Goal: Use online tool/utility: Utilize a website feature to perform a specific function

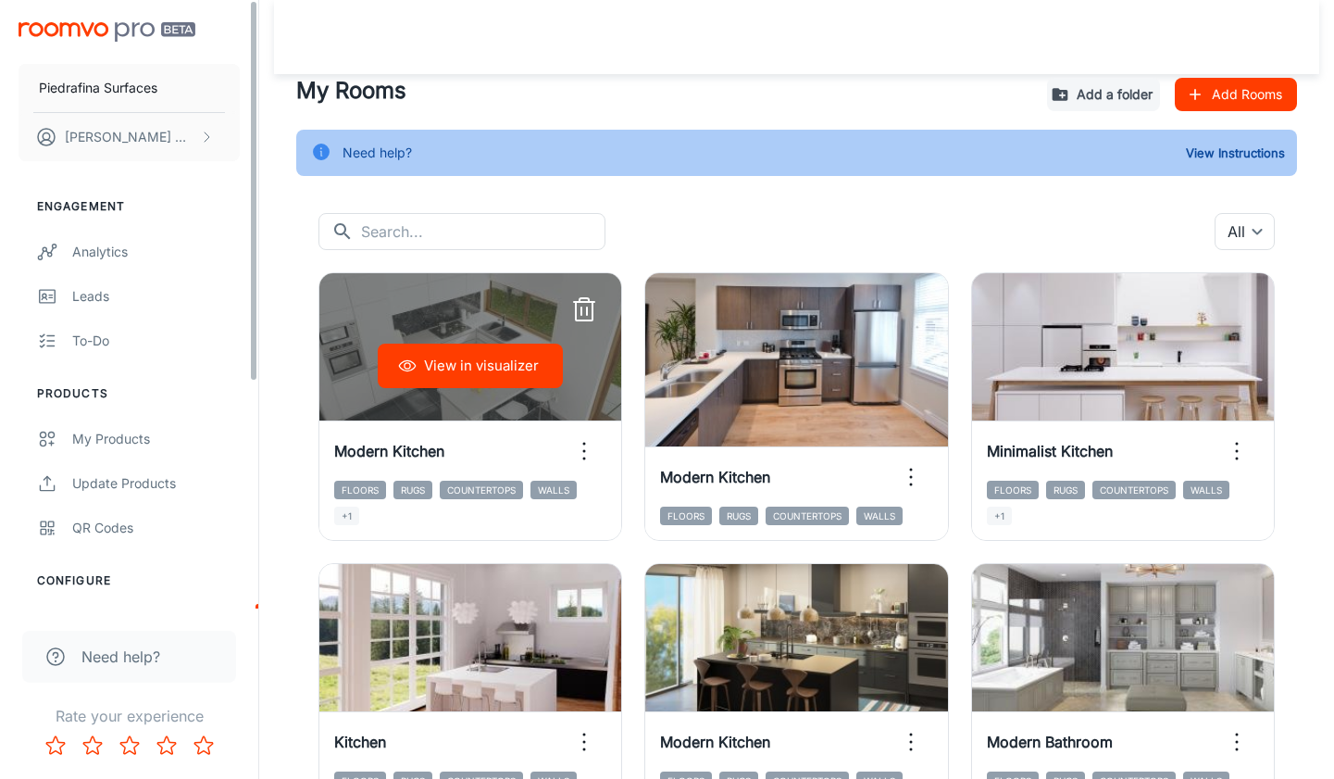
scroll to position [59, 0]
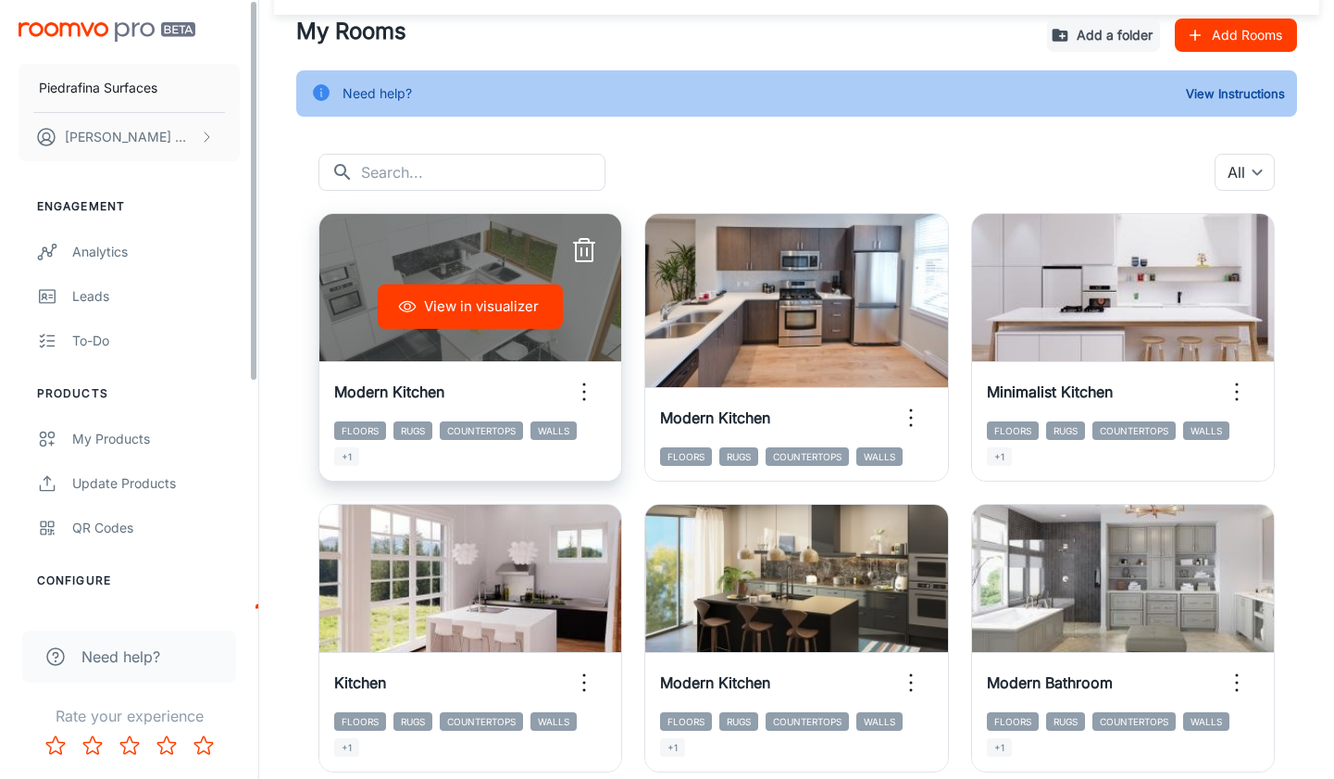
click at [466, 314] on button "View in visualizer" at bounding box center [470, 306] width 185 height 44
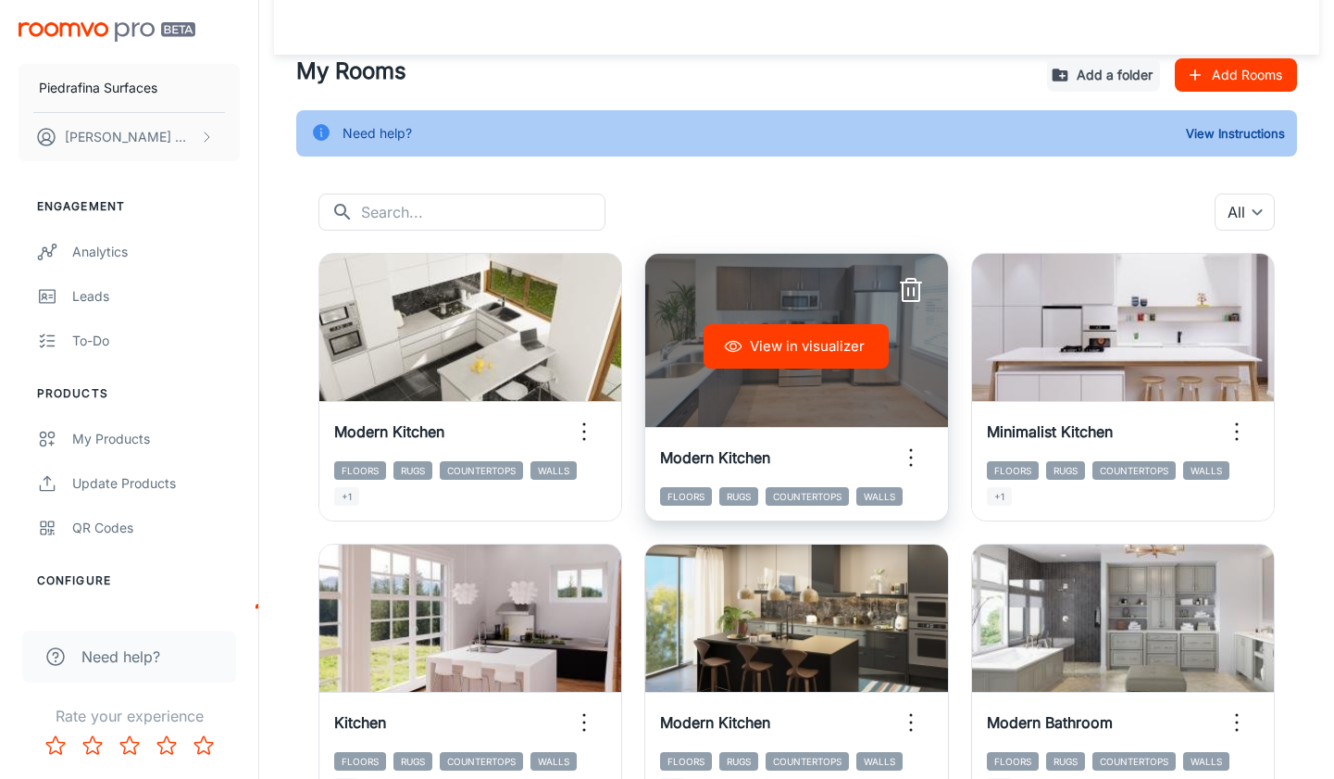
scroll to position [0, 0]
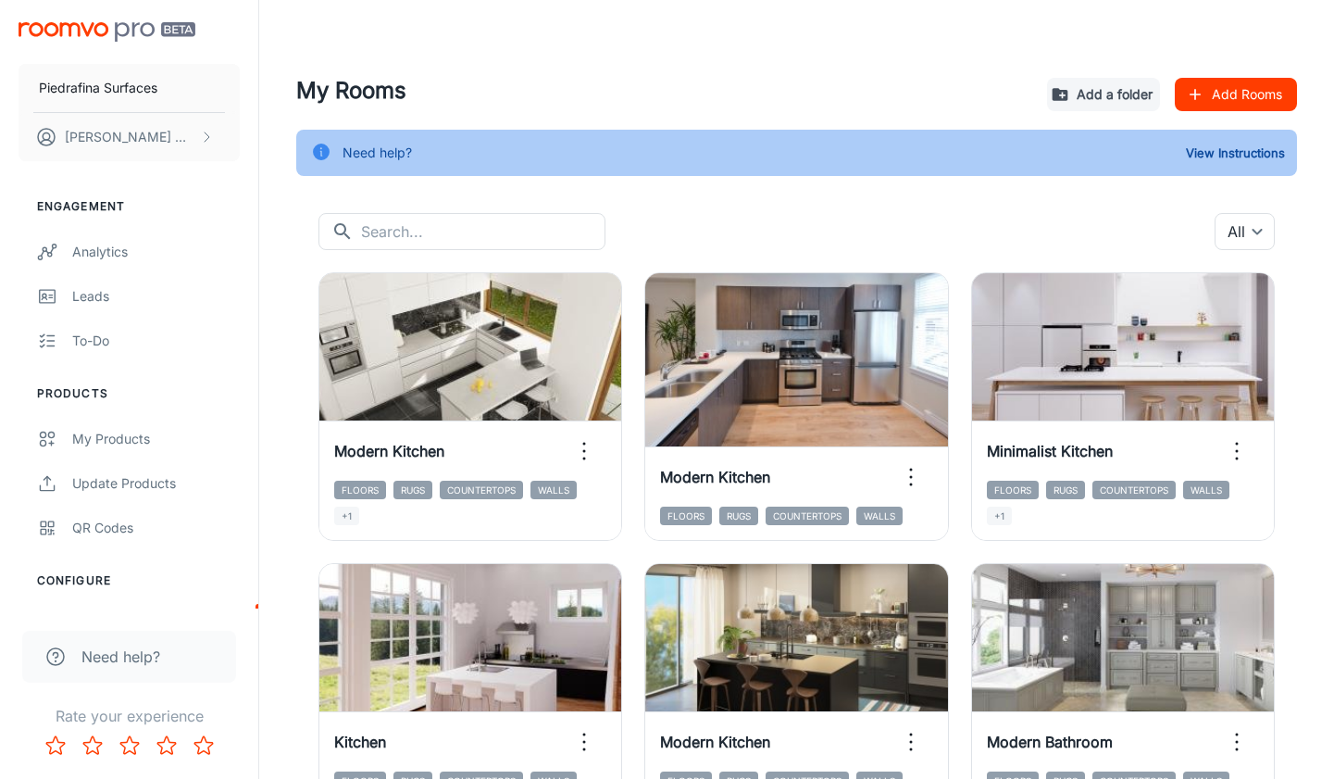
click at [716, 213] on div "​ ​ All ​" at bounding box center [796, 231] width 956 height 37
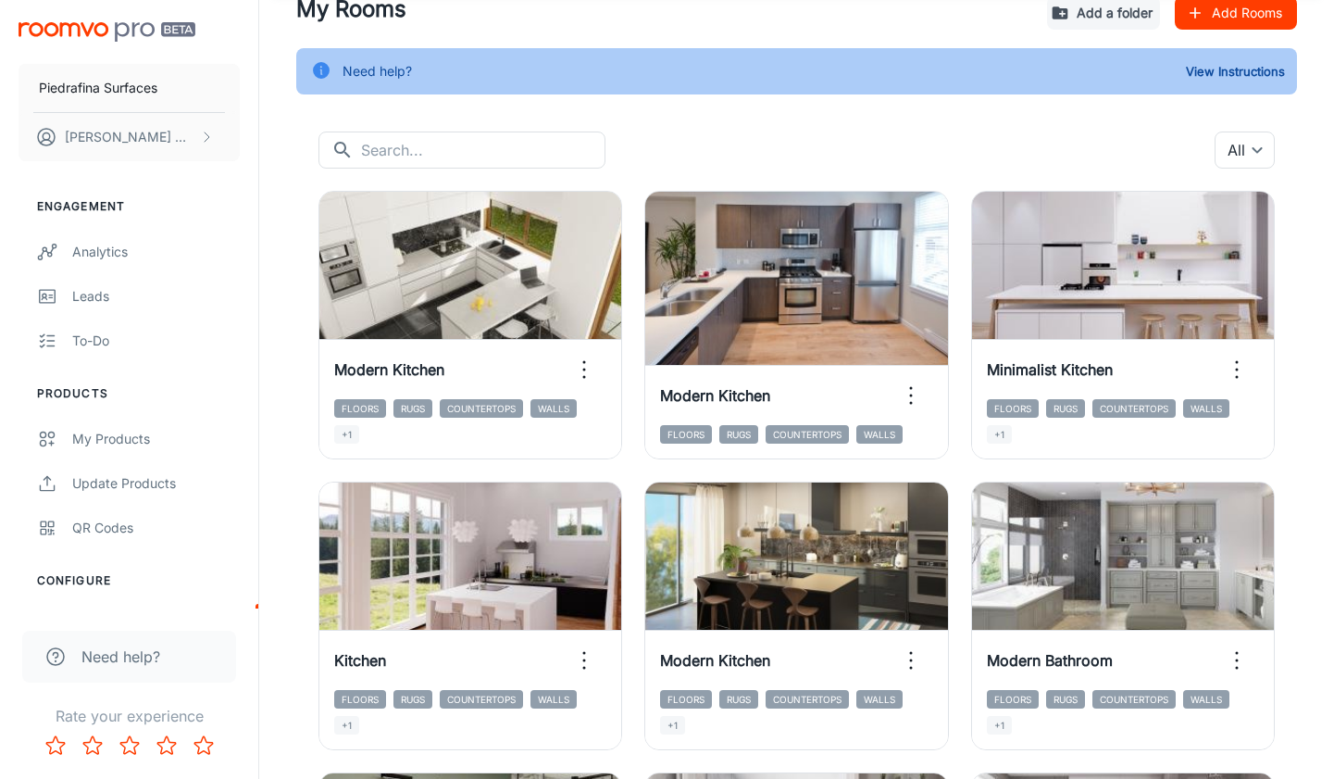
scroll to position [109, 0]
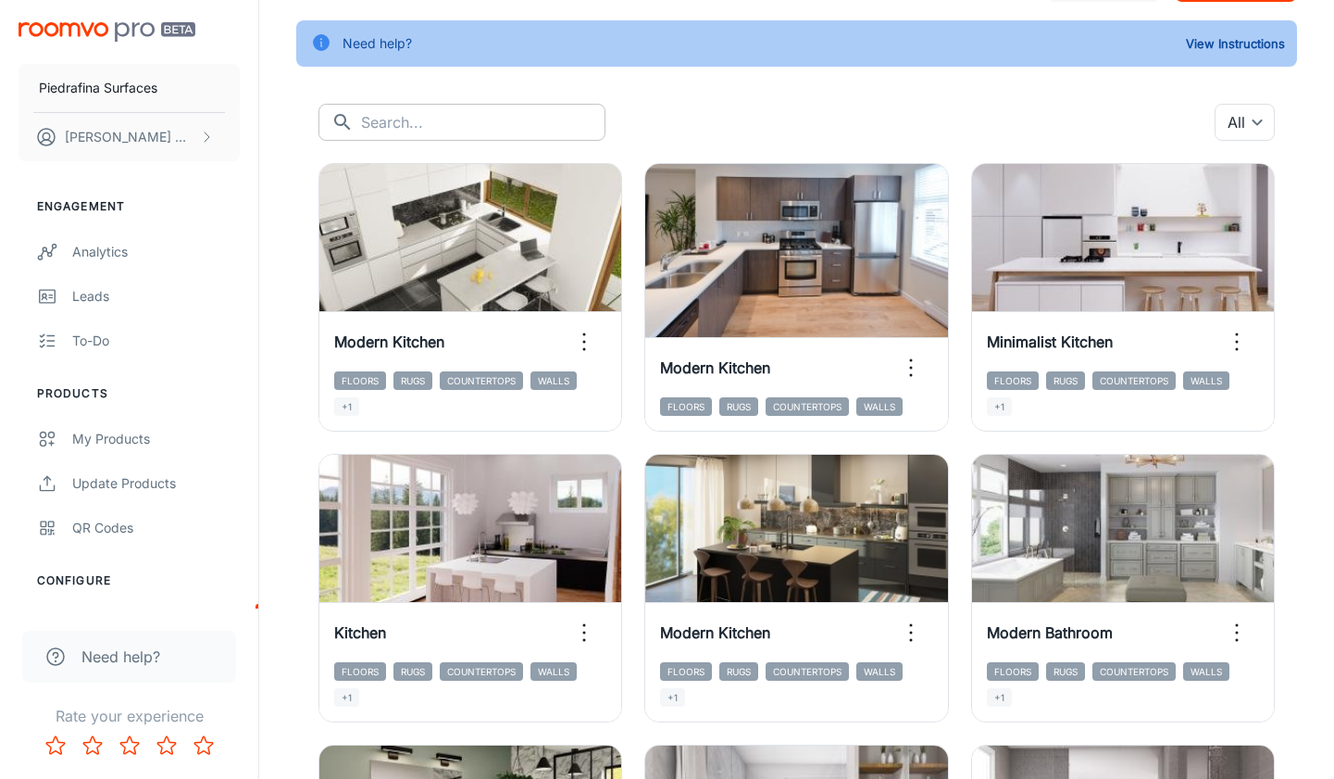
click at [464, 114] on input "text" at bounding box center [483, 122] width 244 height 37
type input "shower"
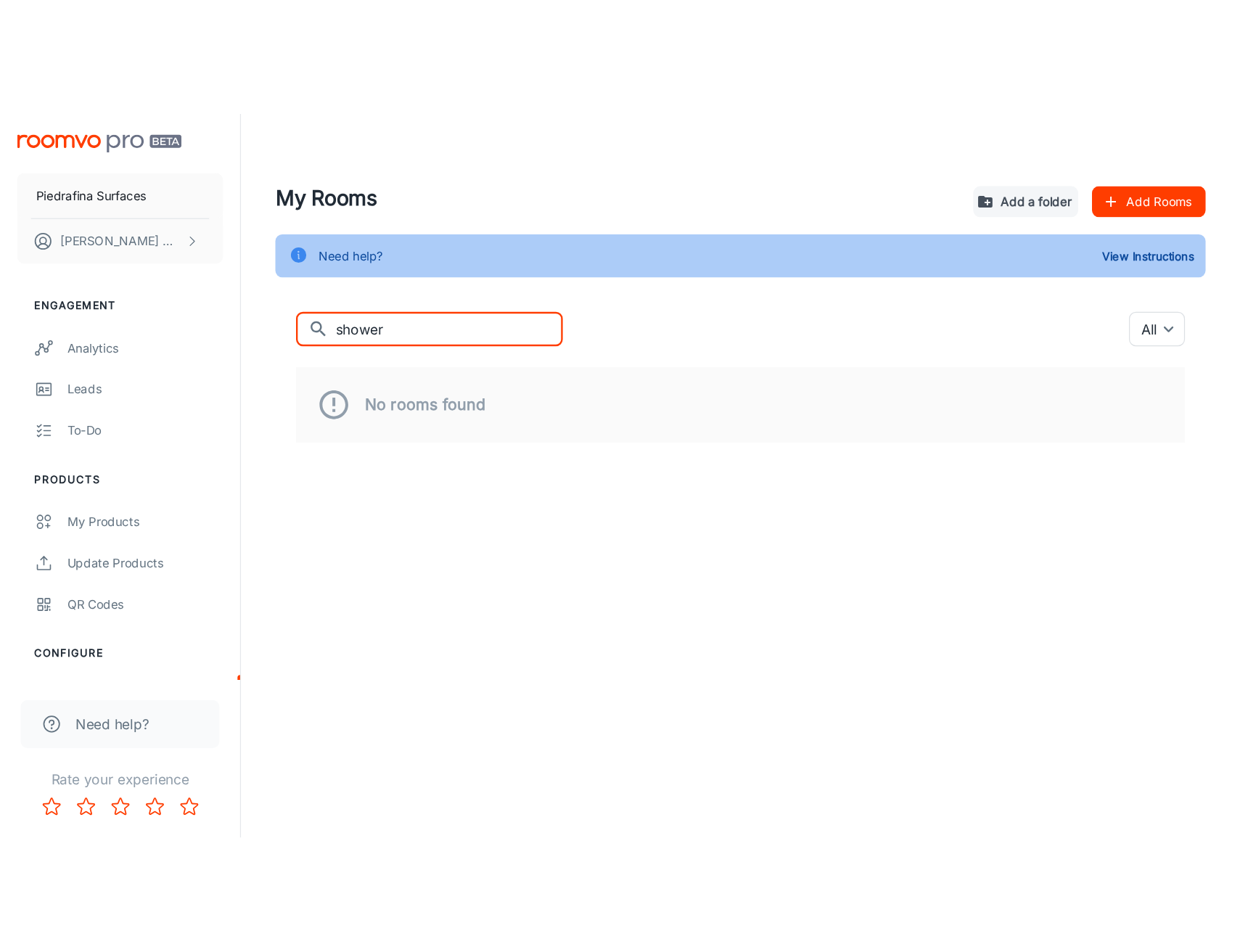
scroll to position [0, 0]
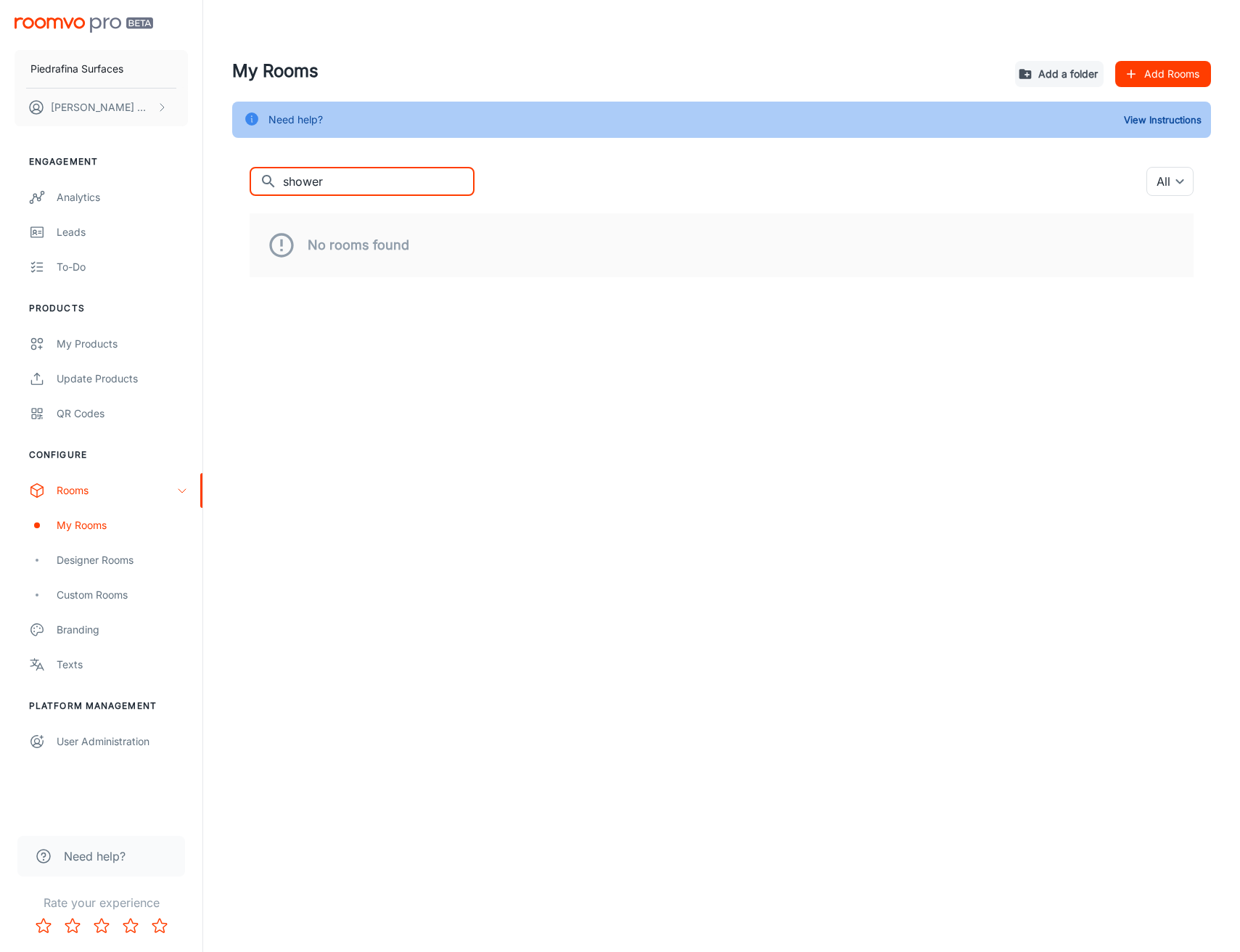
click at [379, 523] on div "Piedrafina Surfaces Jose Montero Engagement Analytics Leads To-do Products My P…" at bounding box center [620, 476] width 1240 height 952
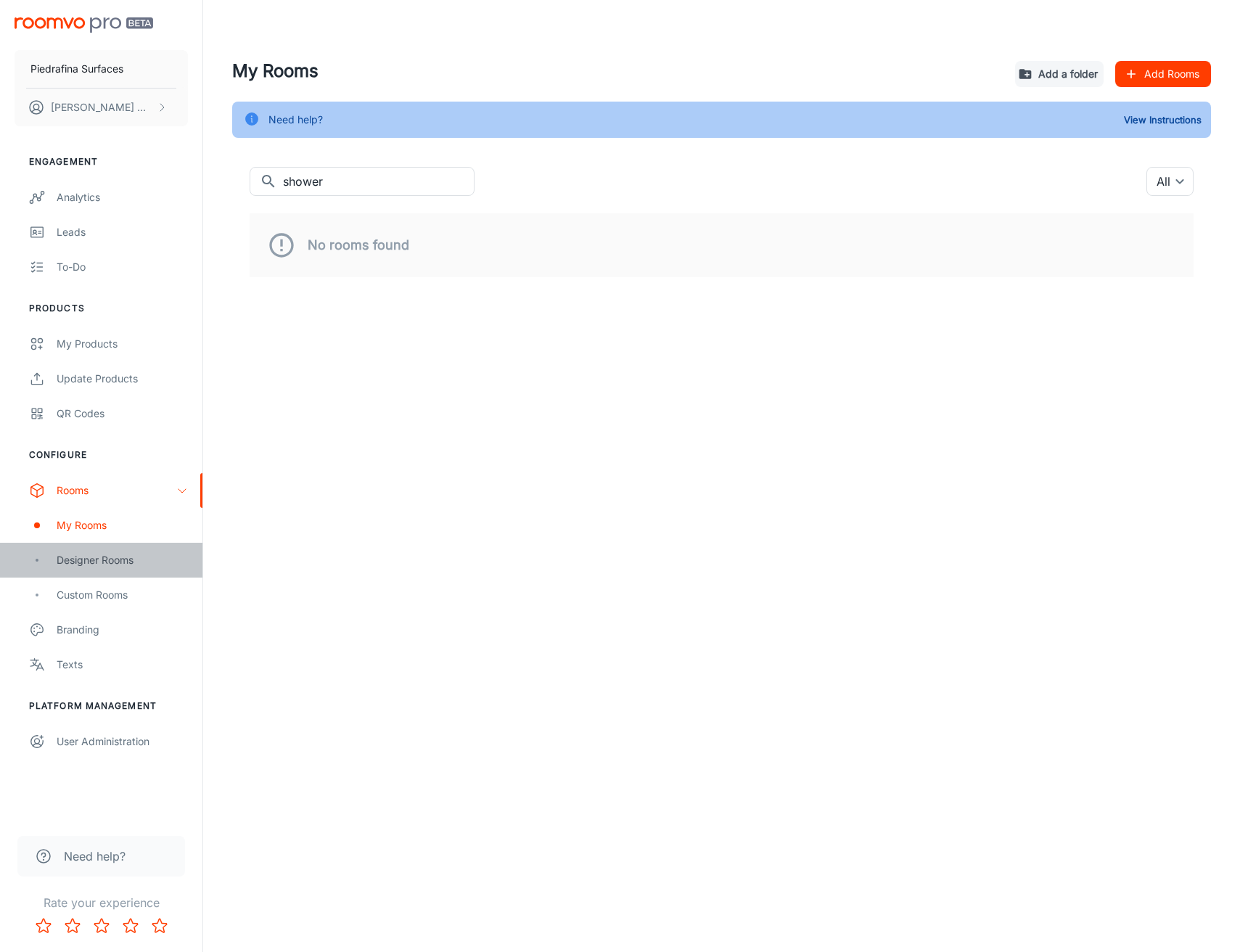
click at [132, 556] on div "Designer Rooms" at bounding box center [122, 559] width 132 height 16
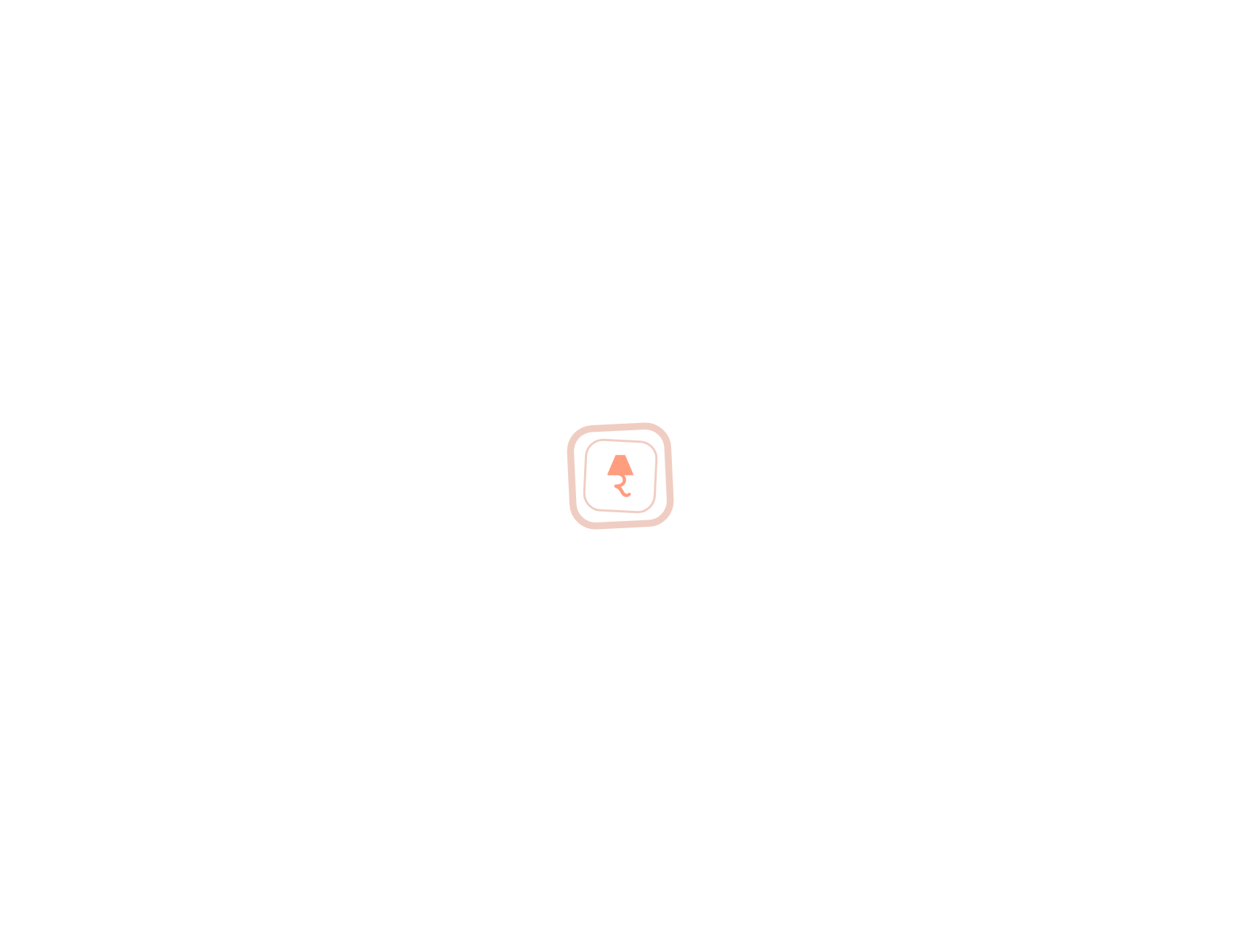
click at [249, 239] on div at bounding box center [620, 476] width 1240 height 952
click at [408, 369] on div at bounding box center [620, 476] width 1240 height 952
click at [492, 393] on div at bounding box center [620, 476] width 1240 height 952
click at [331, 239] on div at bounding box center [620, 476] width 1240 height 952
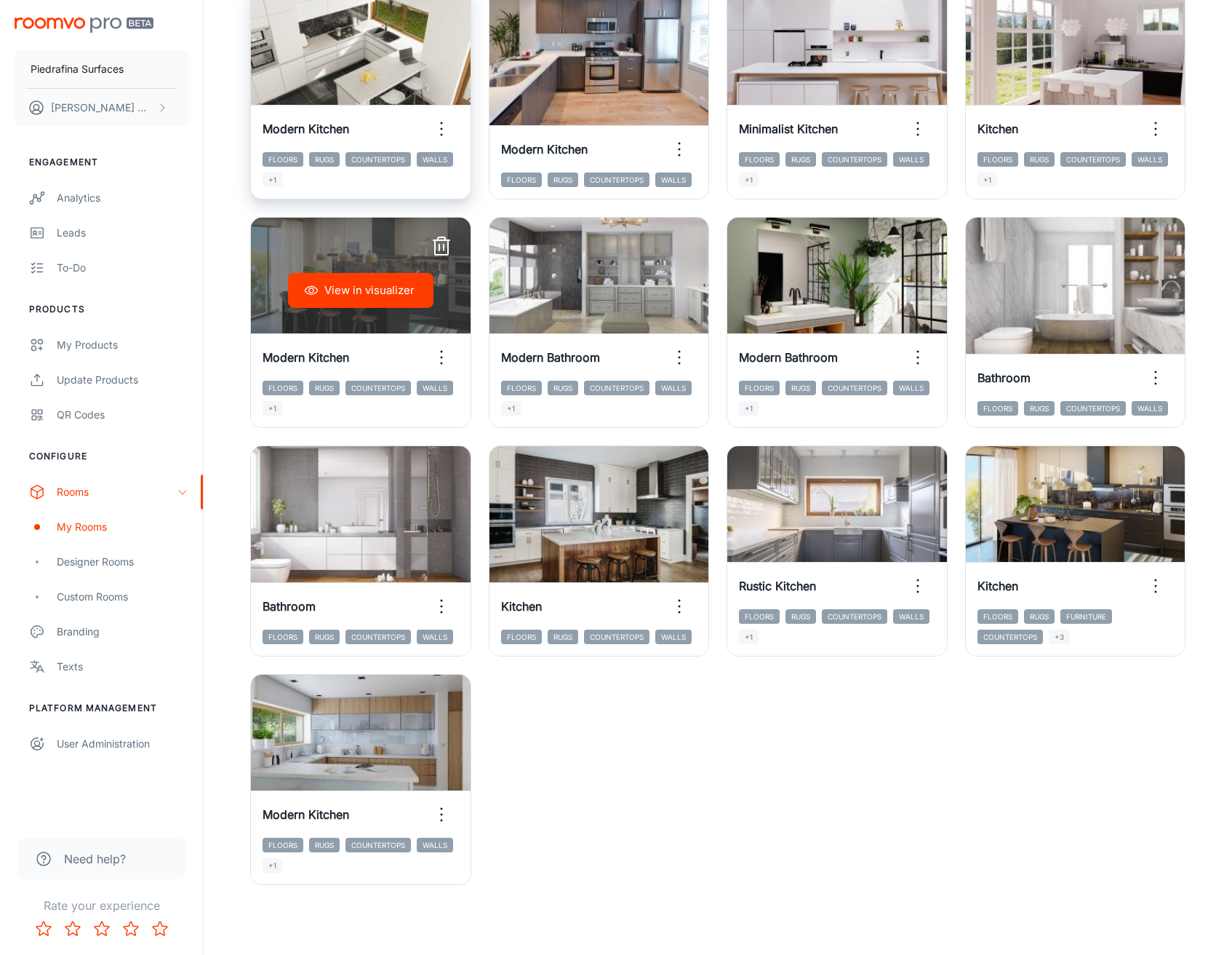
scroll to position [15, 0]
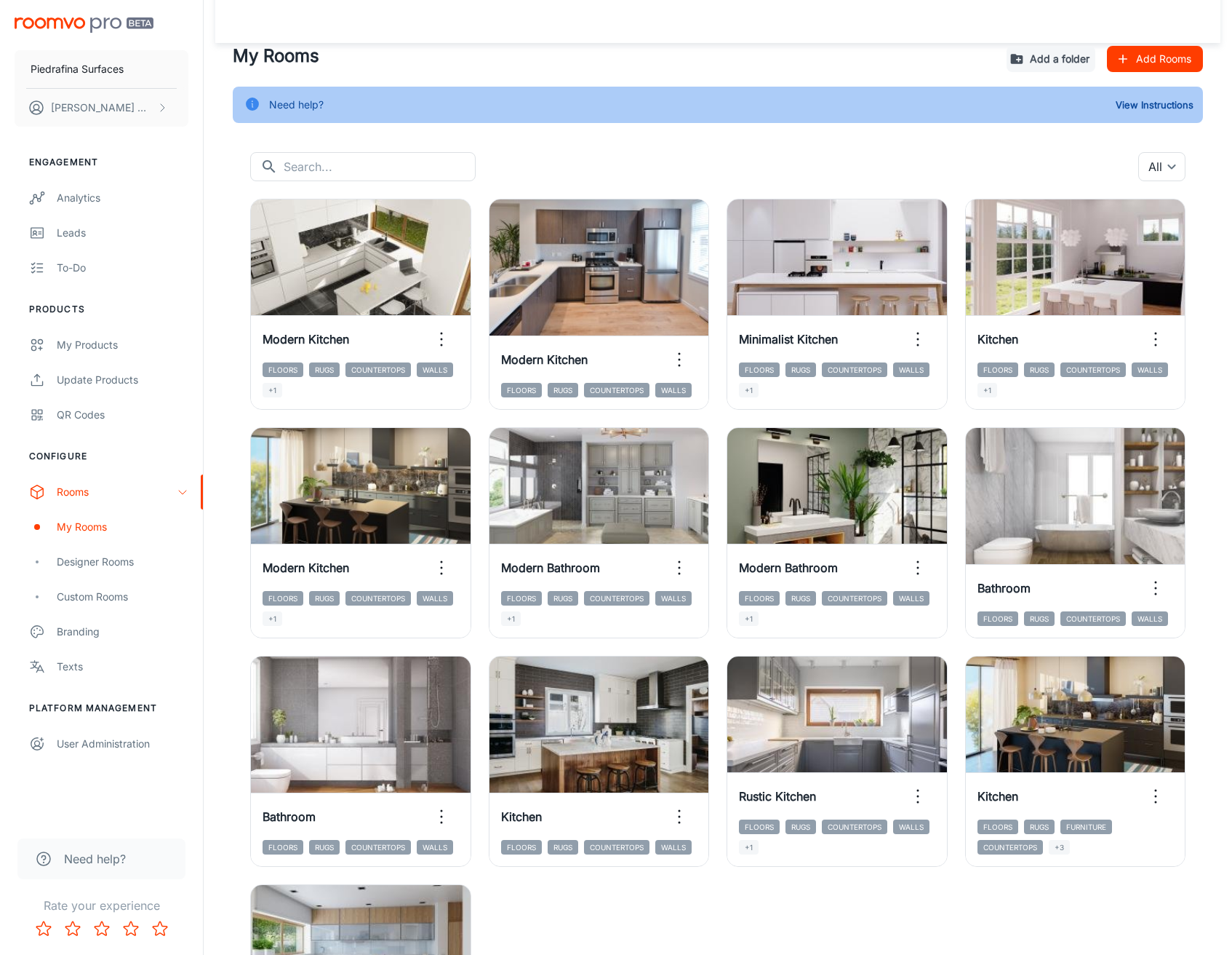
click at [717, 139] on div "My Rooms Add a folder Add Rooms Need help? View Instructions ​ ​ All ​ View in …" at bounding box center [717, 569] width 1005 height 1052
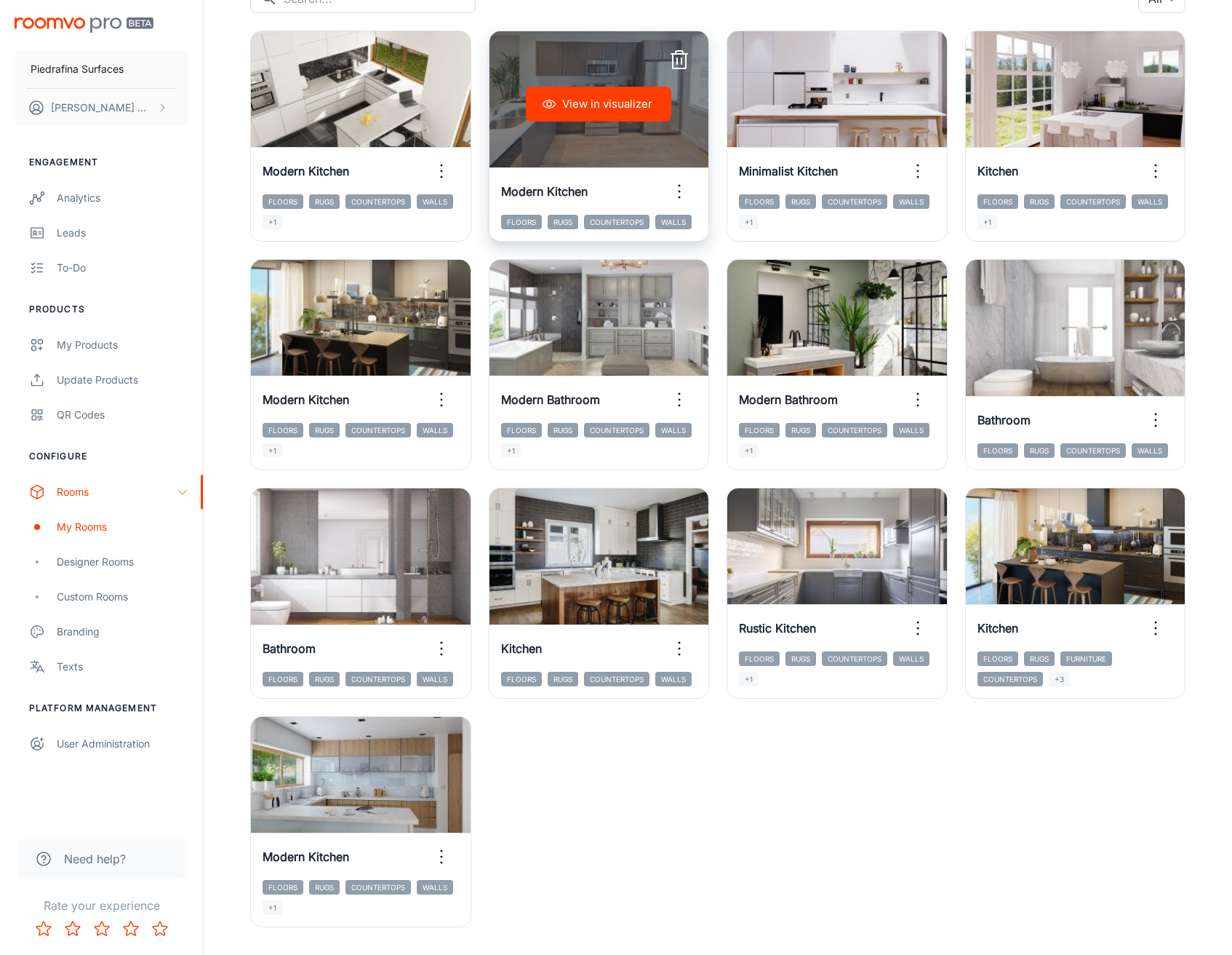
scroll to position [193, 0]
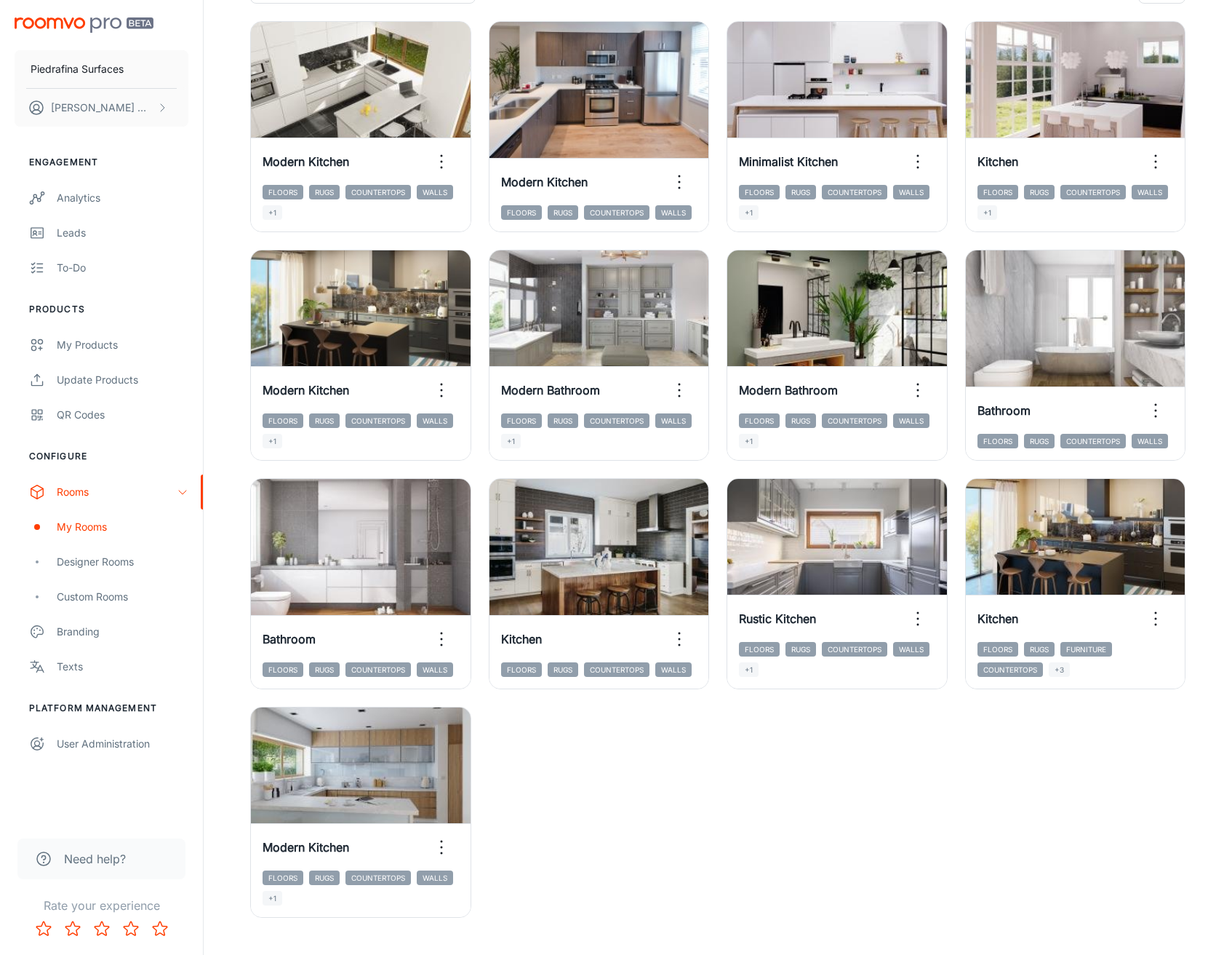
click at [613, 801] on div "View in visualizer Modern Kitchen Floors Rugs Countertops Walls +1 View in visu…" at bounding box center [709, 461] width 953 height 914
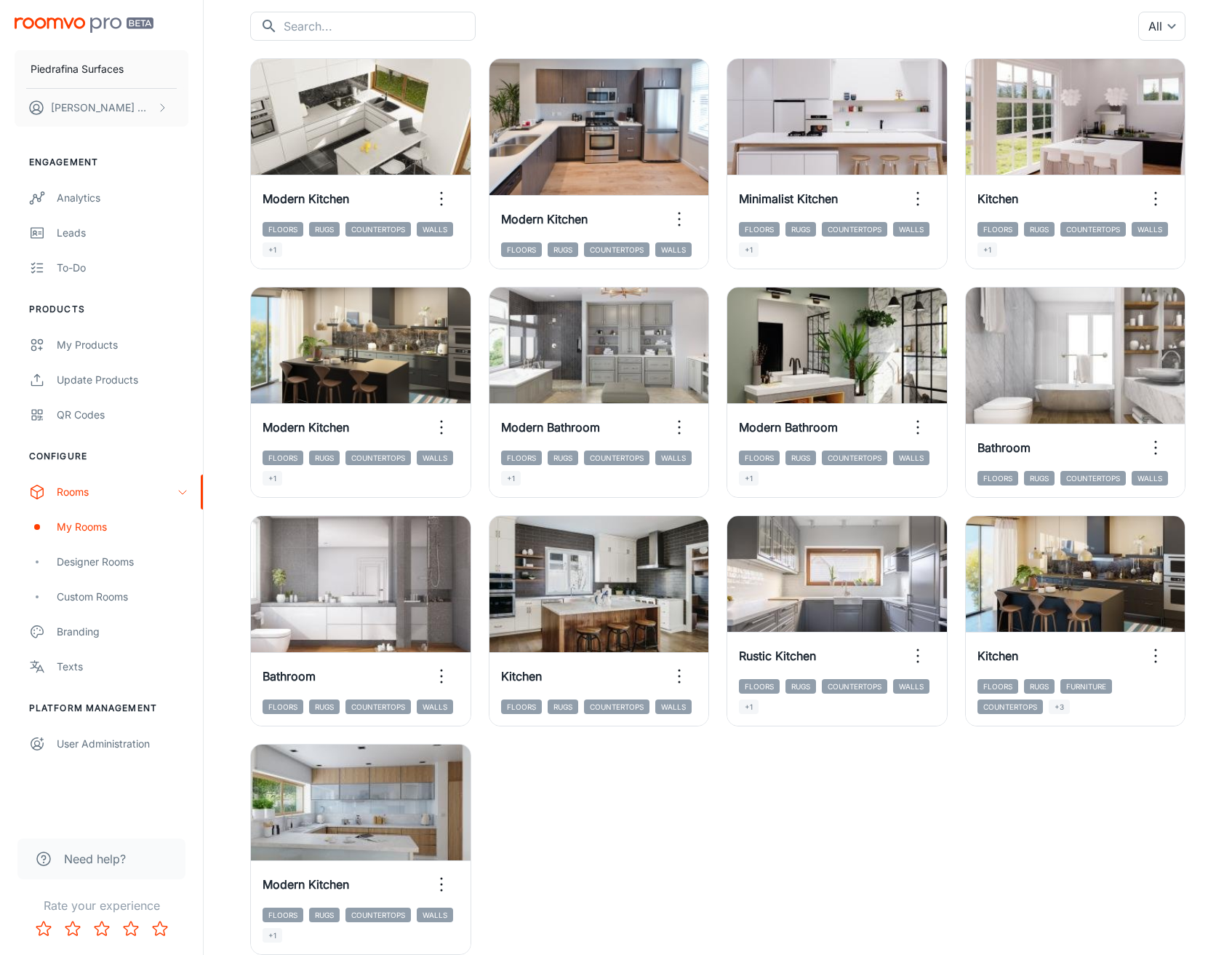
scroll to position [146, 0]
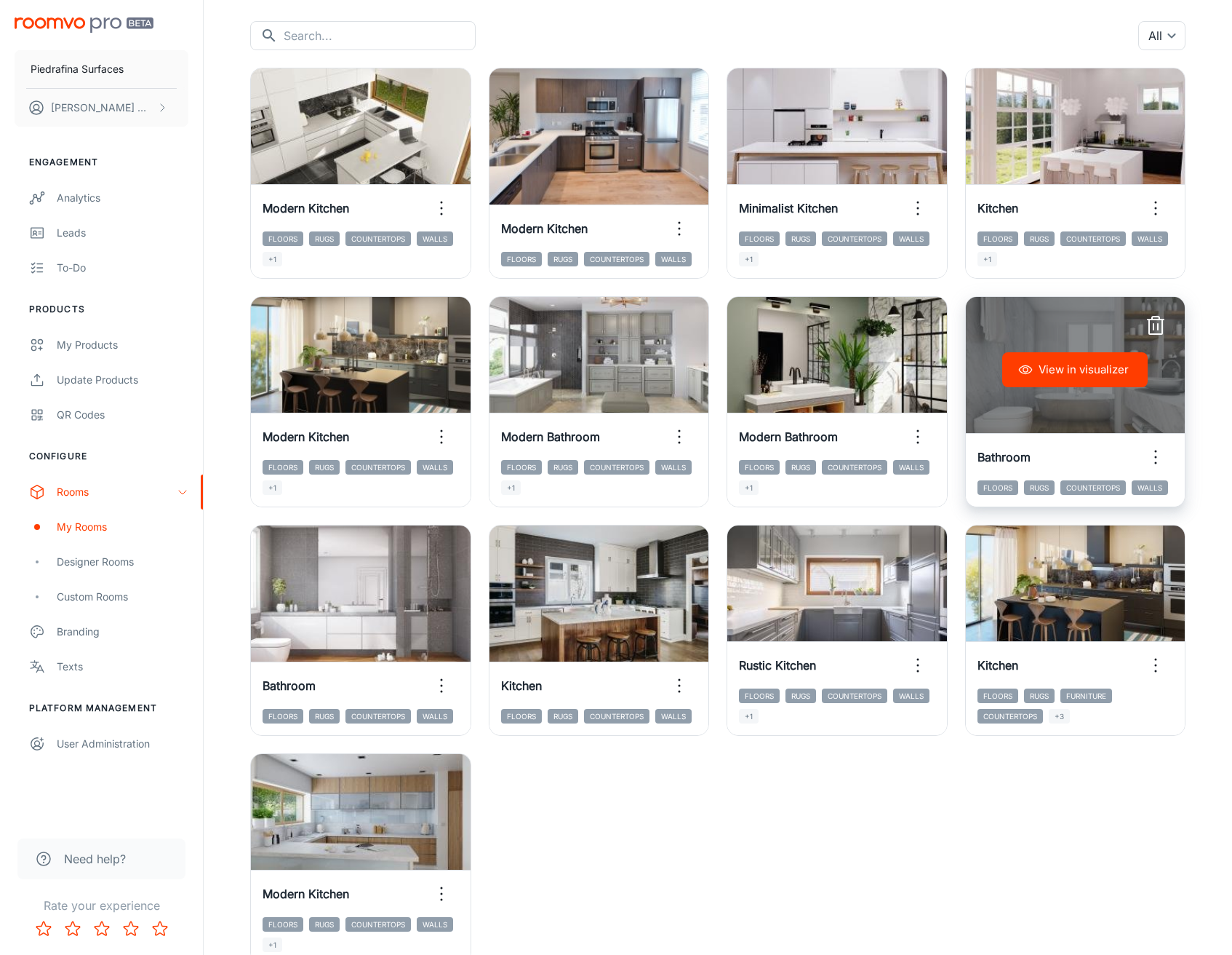
click at [1059, 374] on button "View in visualizer" at bounding box center [1075, 369] width 145 height 35
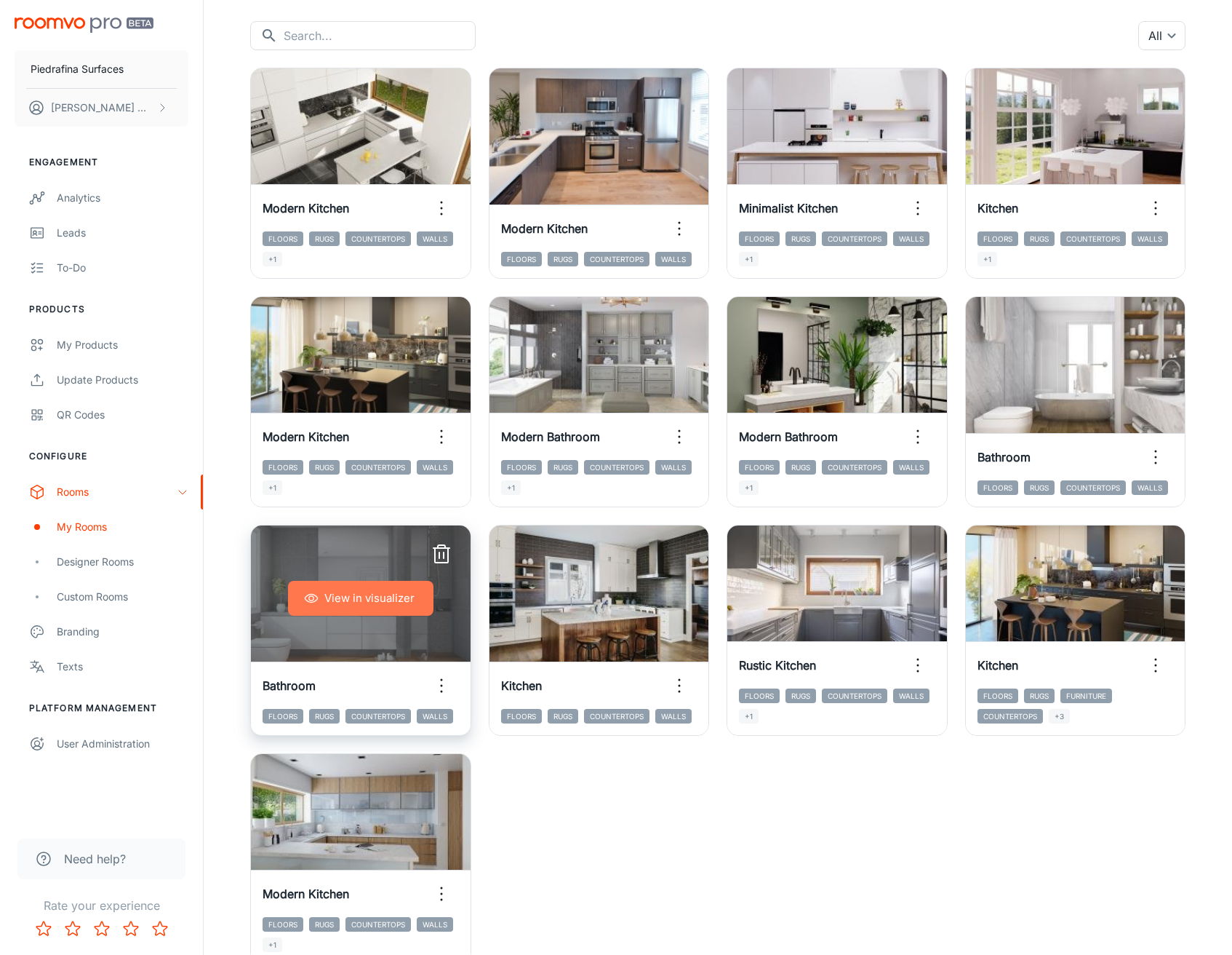
click at [365, 601] on button "View in visualizer" at bounding box center [361, 598] width 145 height 35
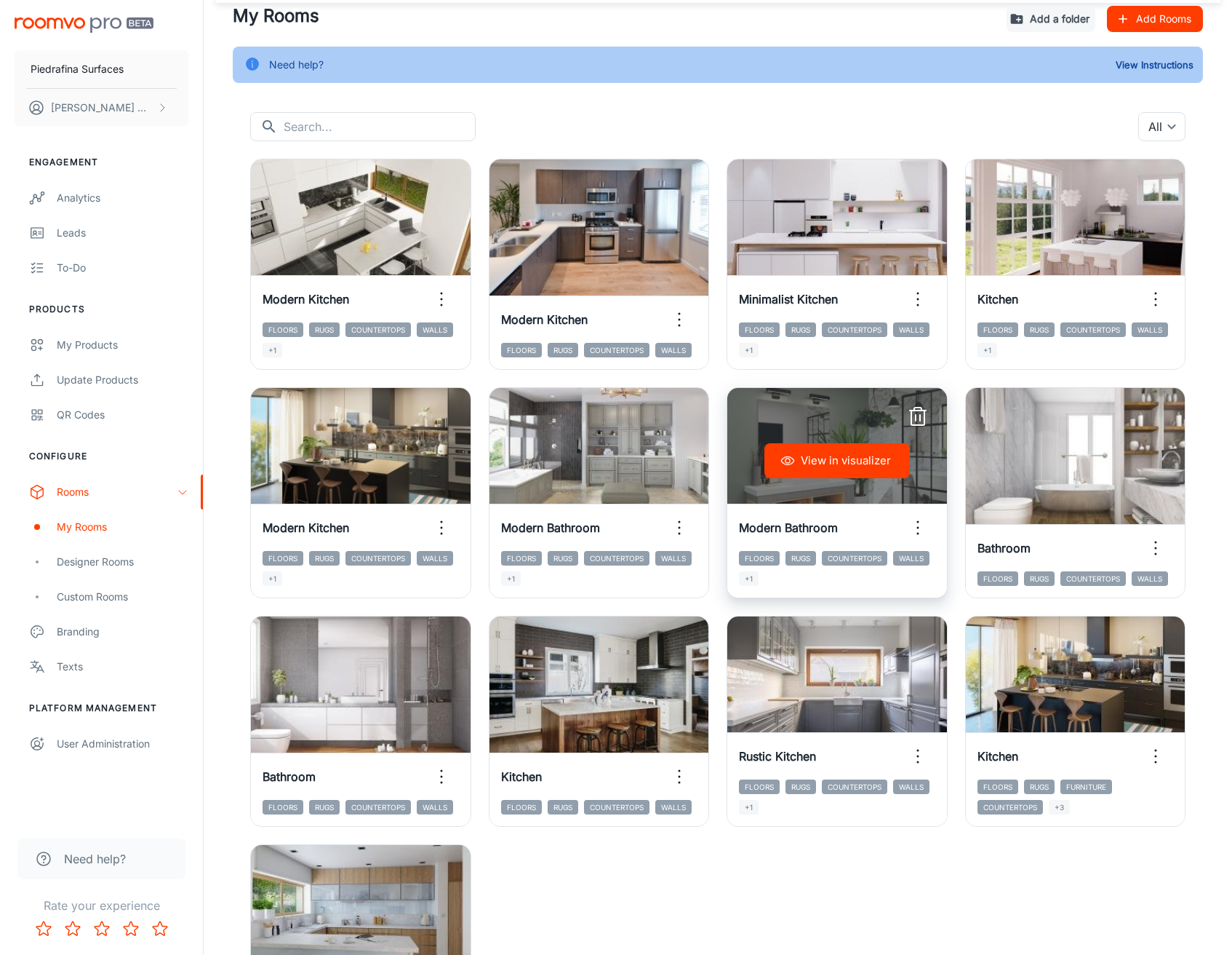
scroll to position [64, 0]
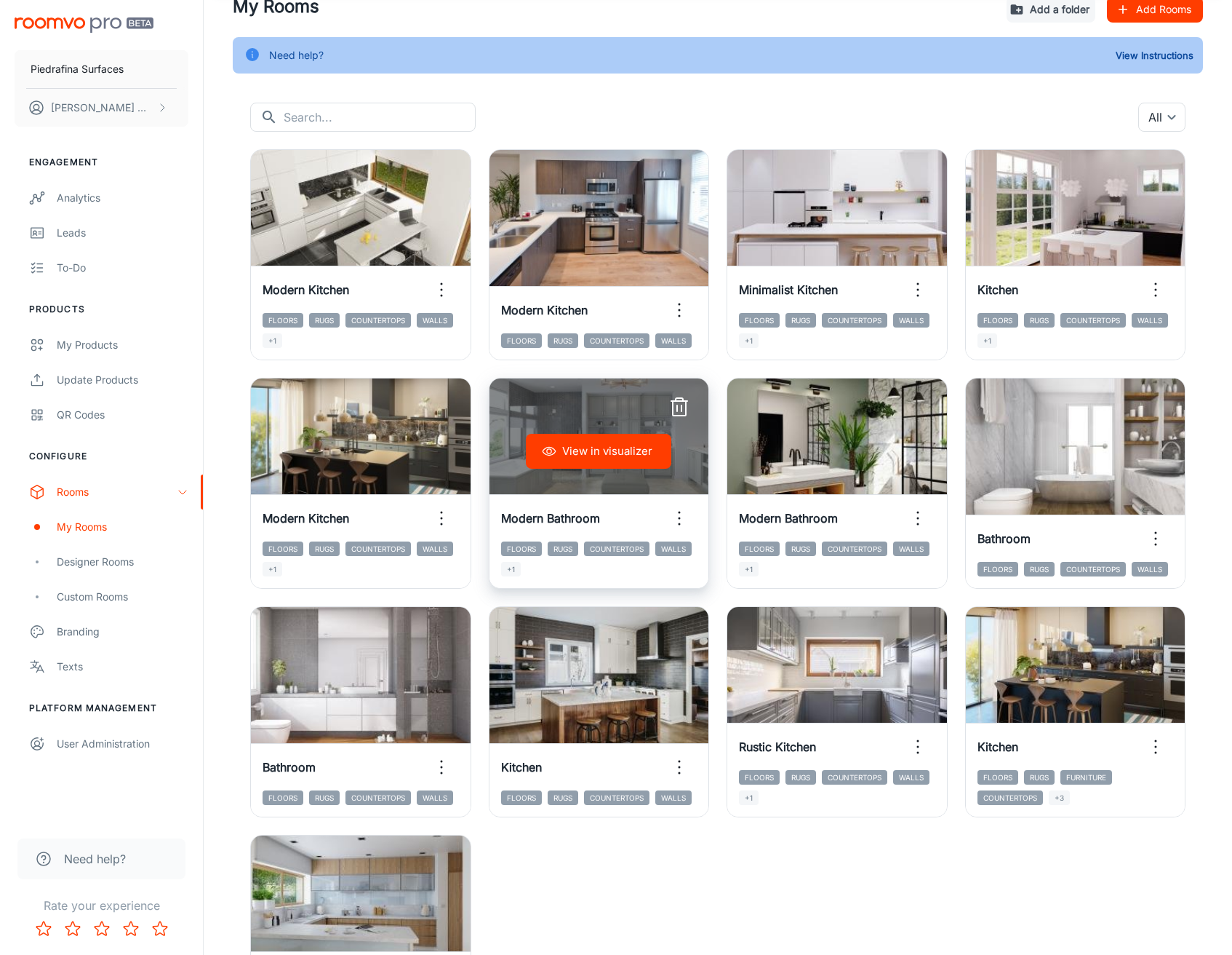
click at [598, 449] on button "View in visualizer" at bounding box center [598, 451] width 145 height 35
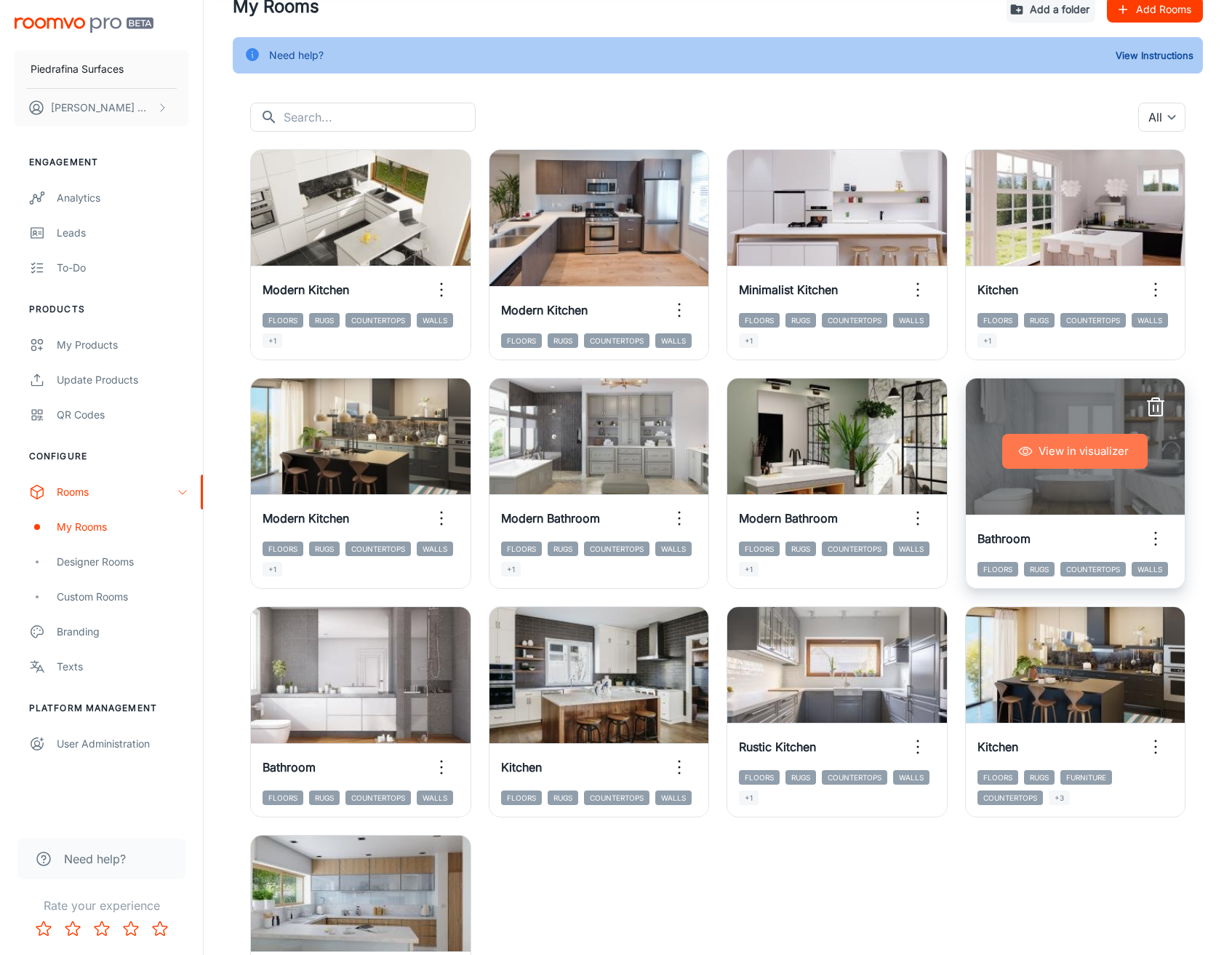
click at [1060, 450] on button "View in visualizer" at bounding box center [1075, 451] width 145 height 35
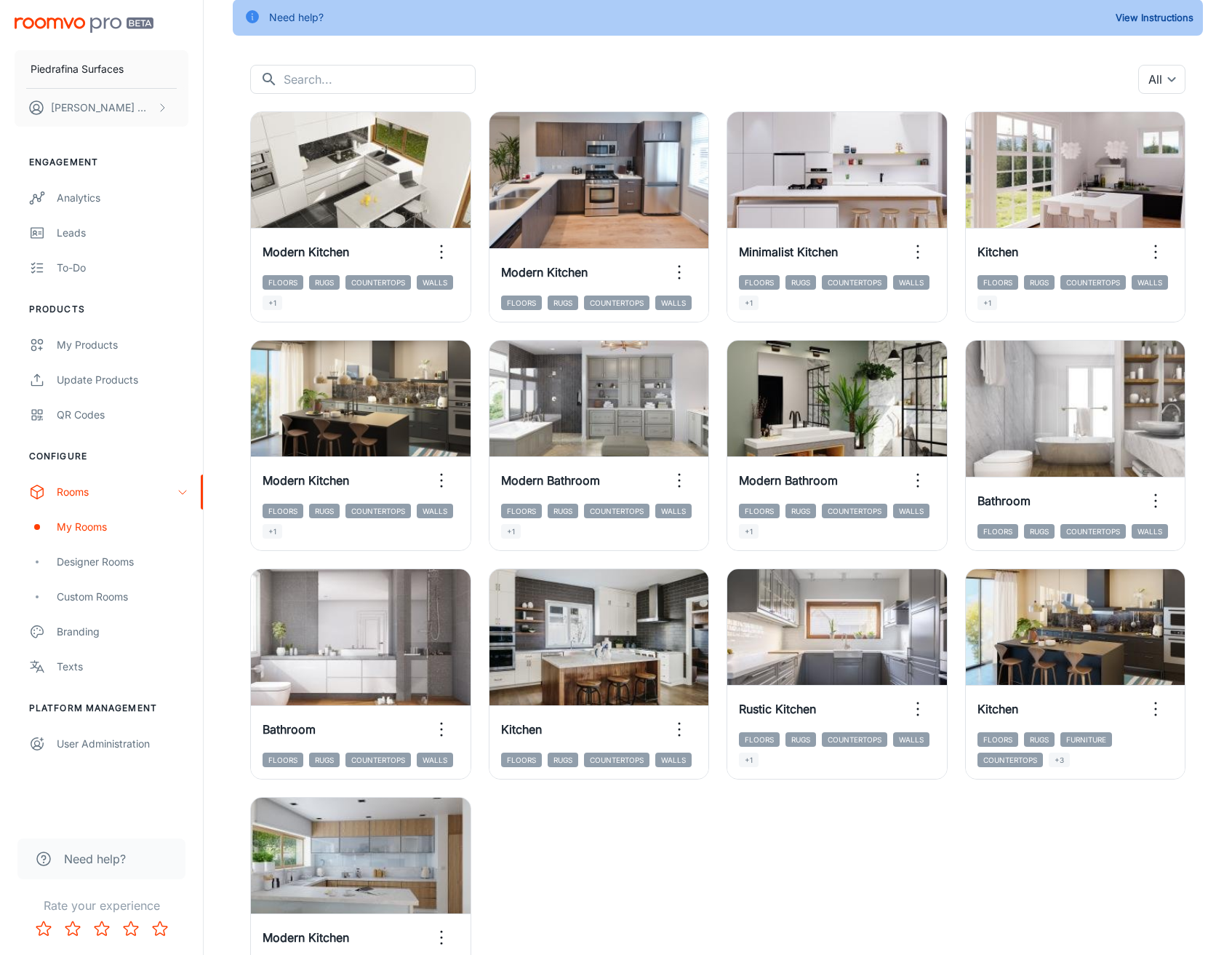
scroll to position [112, 0]
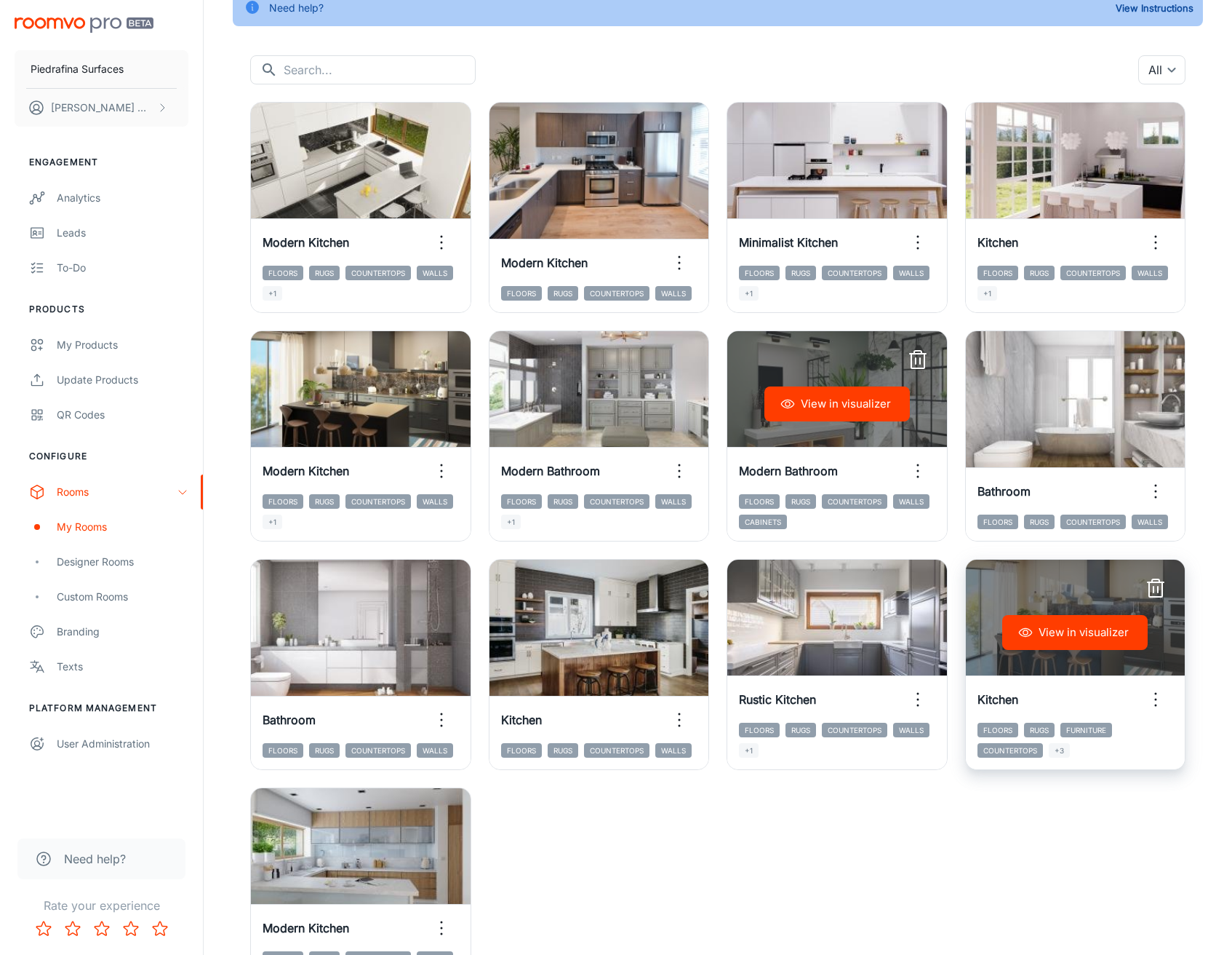
click at [1156, 587] on icon "button" at bounding box center [1156, 589] width 24 height 24
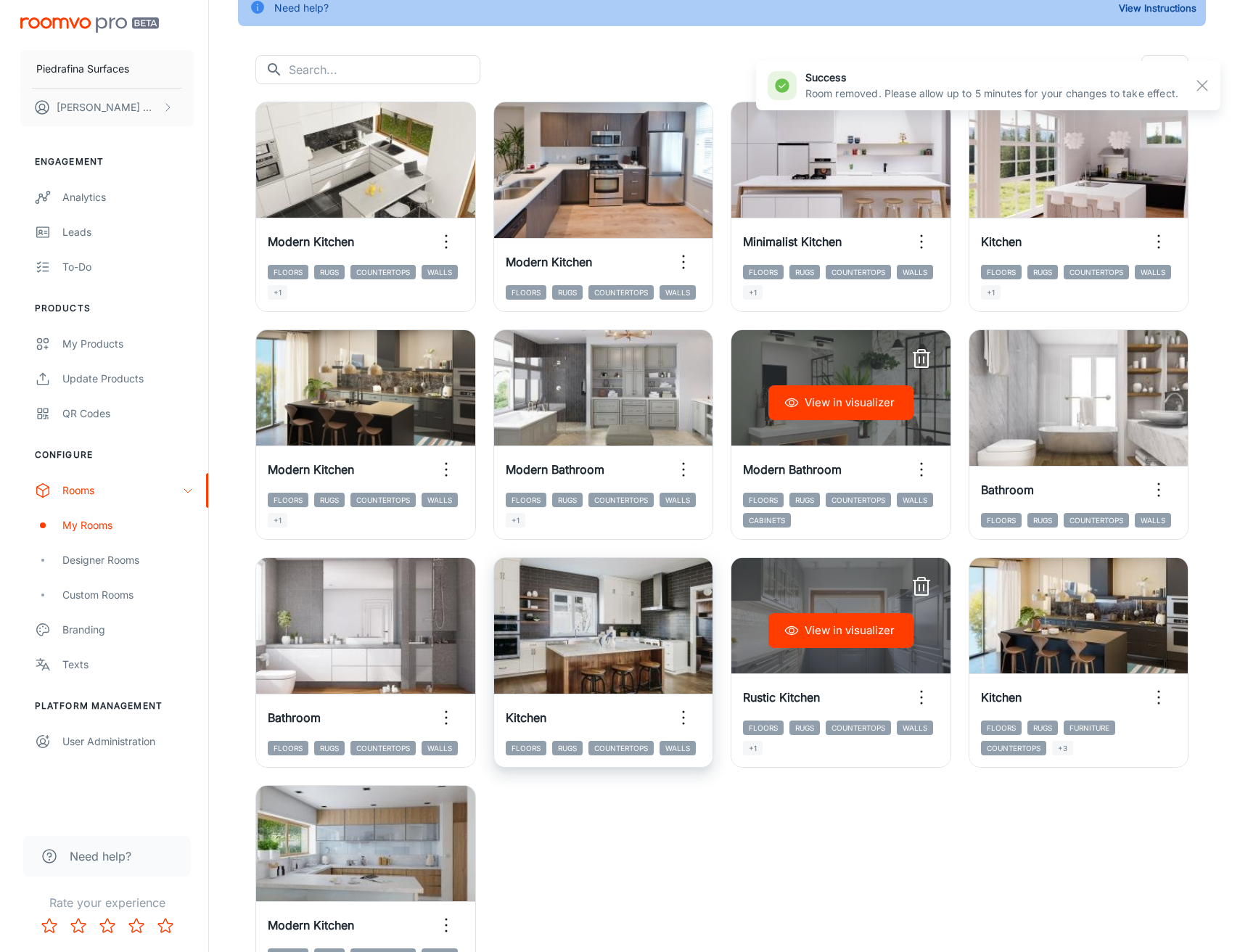
scroll to position [0, 0]
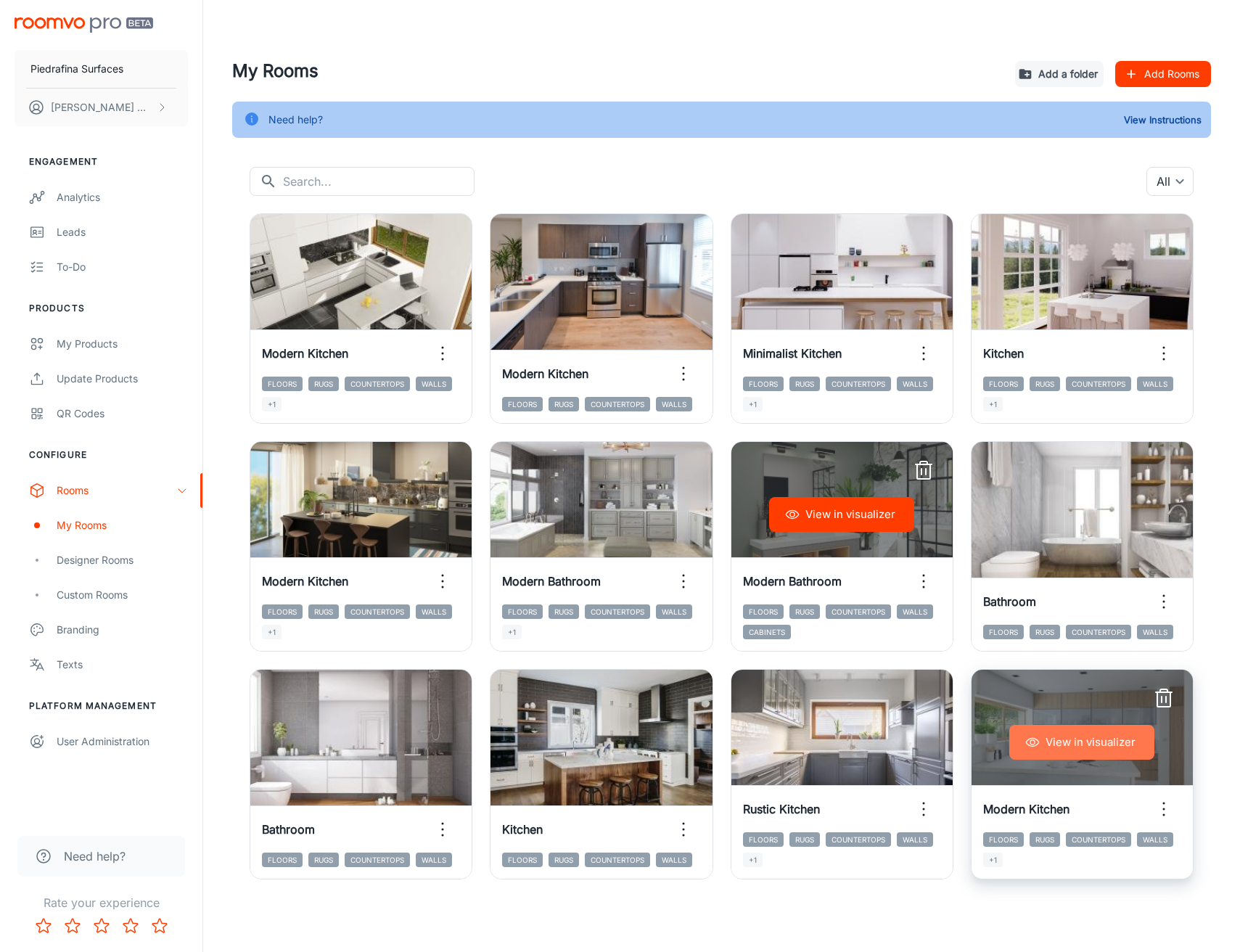
click at [1110, 733] on button "View in visualizer" at bounding box center [1082, 742] width 145 height 34
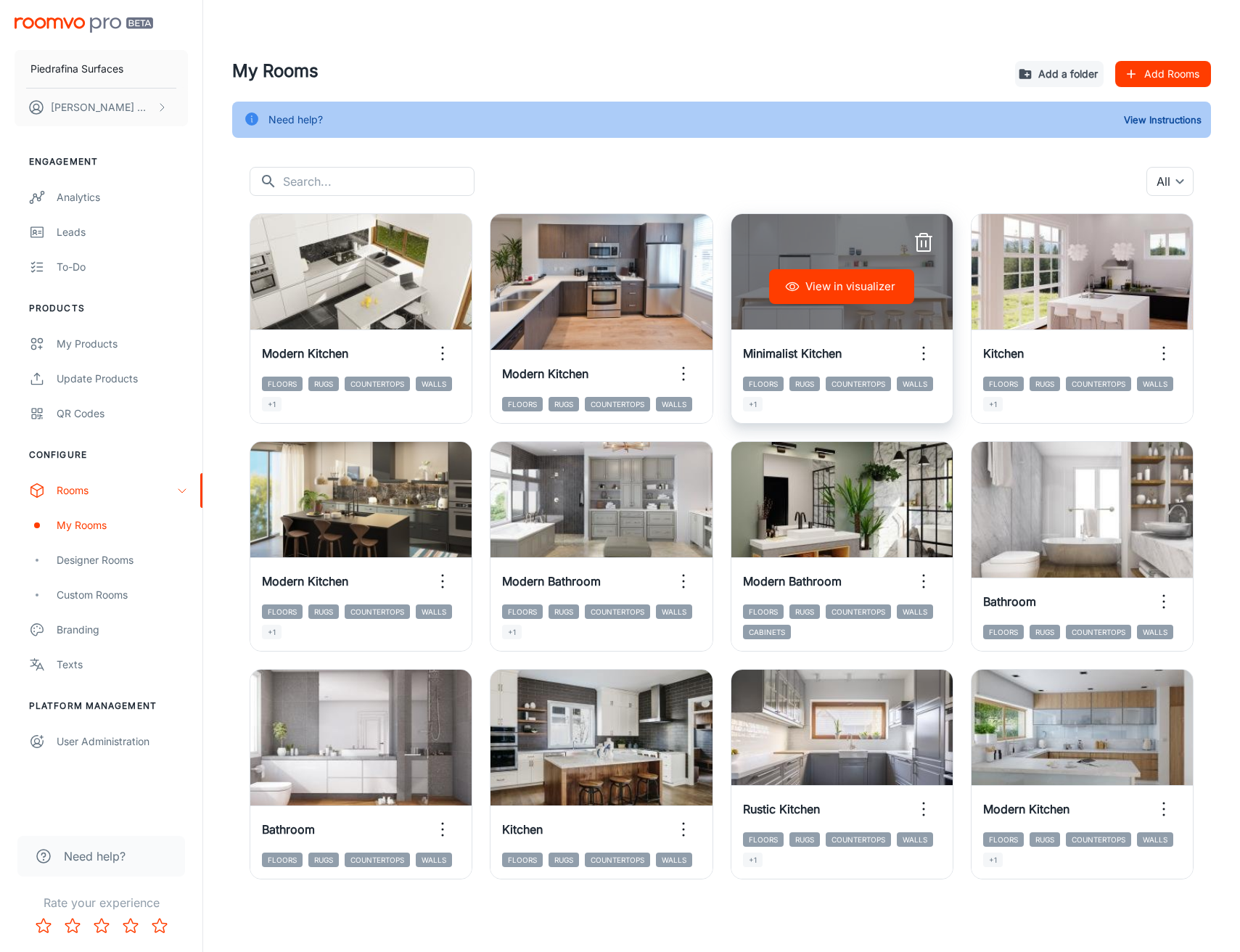
click at [822, 288] on button "View in visualizer" at bounding box center [841, 286] width 145 height 34
